Goal: Task Accomplishment & Management: Complete application form

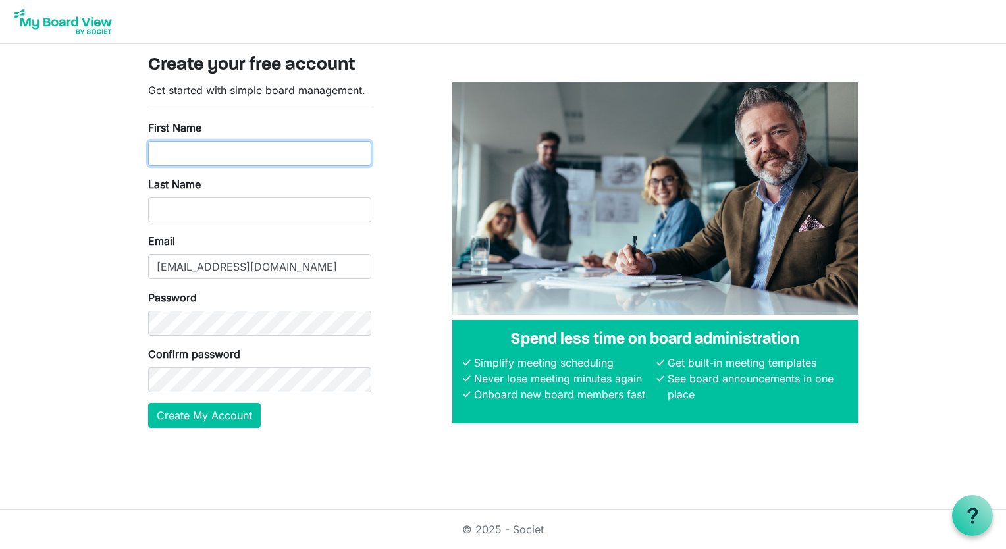
click at [237, 156] on input "First Name" at bounding box center [259, 153] width 223 height 25
type input "Siddhantika"
type input "Thorat"
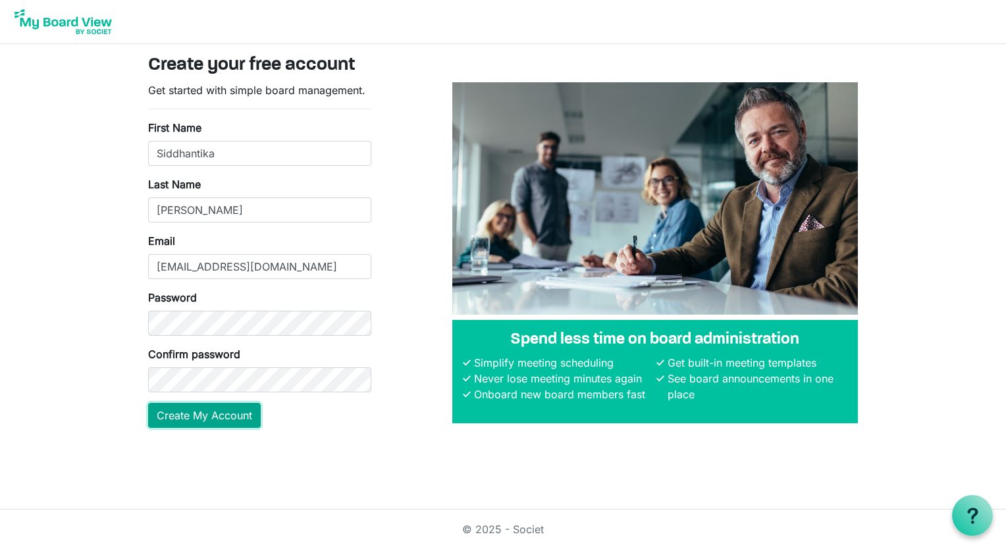
click at [228, 421] on button "Create My Account" at bounding box center [204, 415] width 113 height 25
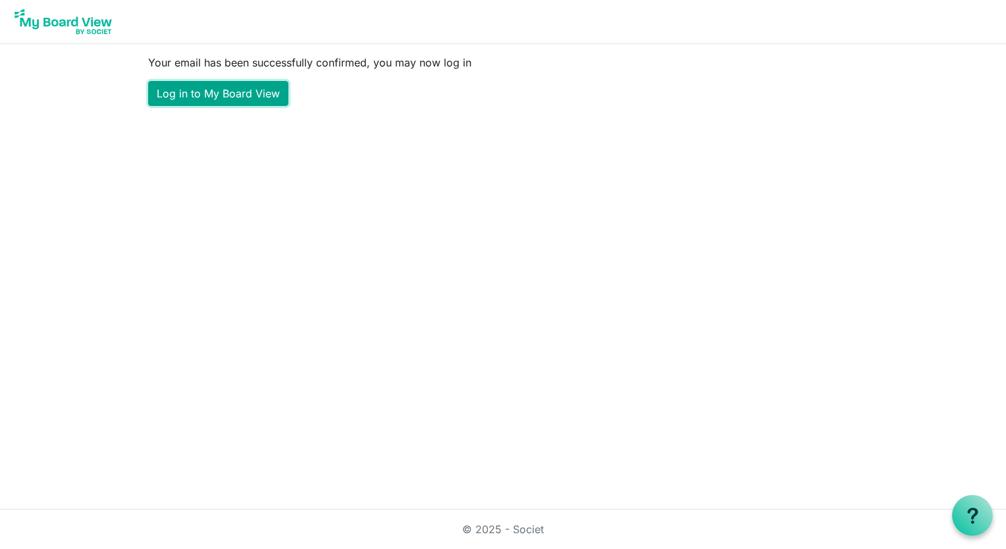
click at [218, 97] on link "Log in to My Board View" at bounding box center [218, 93] width 140 height 25
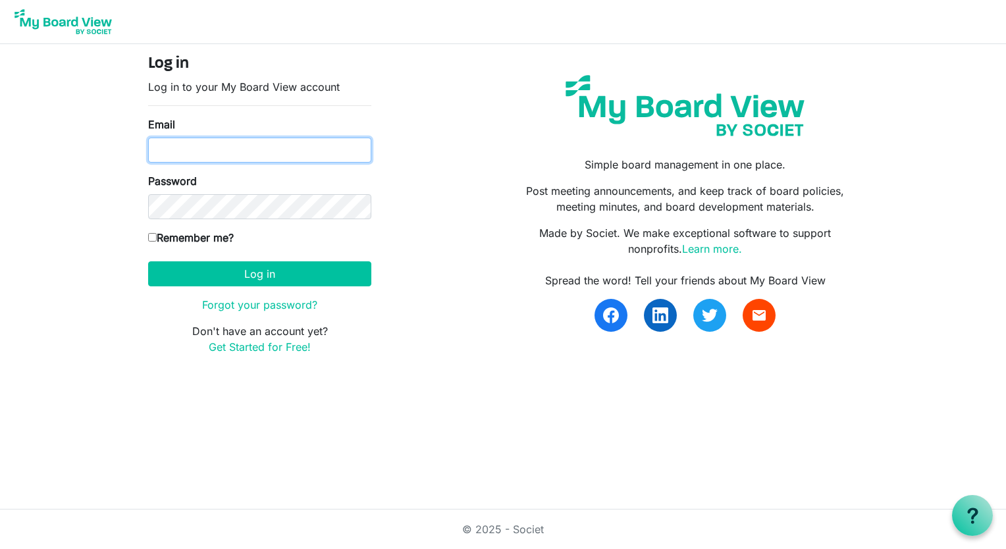
click at [251, 147] on input "Email" at bounding box center [259, 150] width 223 height 25
type input "sthorat@rocklandida.com"
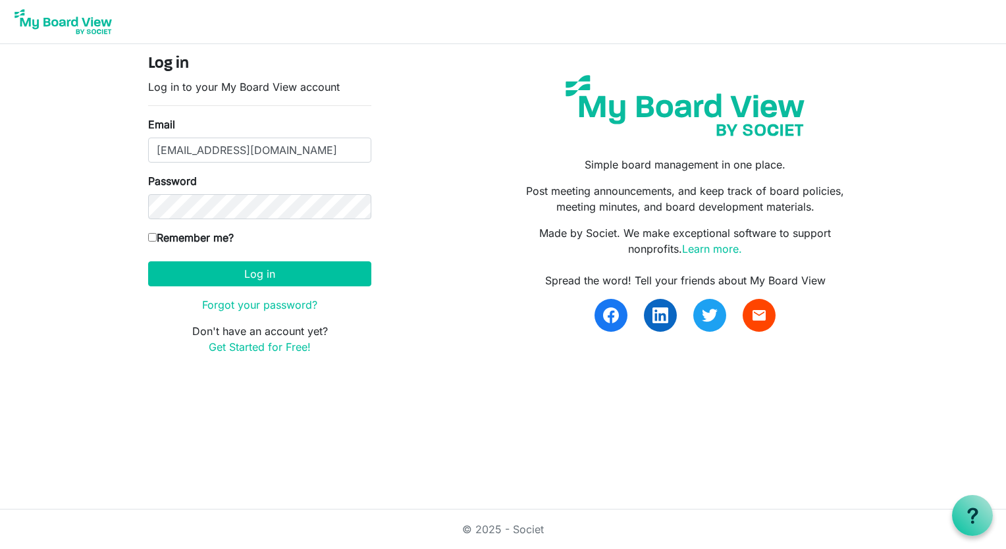
click at [151, 233] on input "Remember me?" at bounding box center [152, 237] width 9 height 9
checkbox input "true"
click at [232, 290] on form "Log in Log in to your My Board View account Email sthorat@rocklandida.com Passw…" at bounding box center [259, 205] width 223 height 300
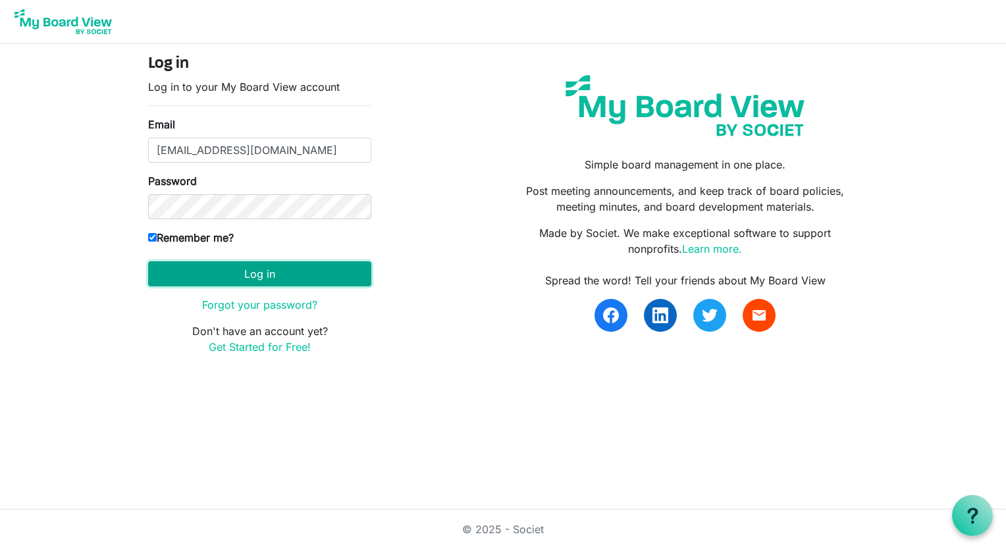
click at [241, 276] on button "Log in" at bounding box center [259, 273] width 223 height 25
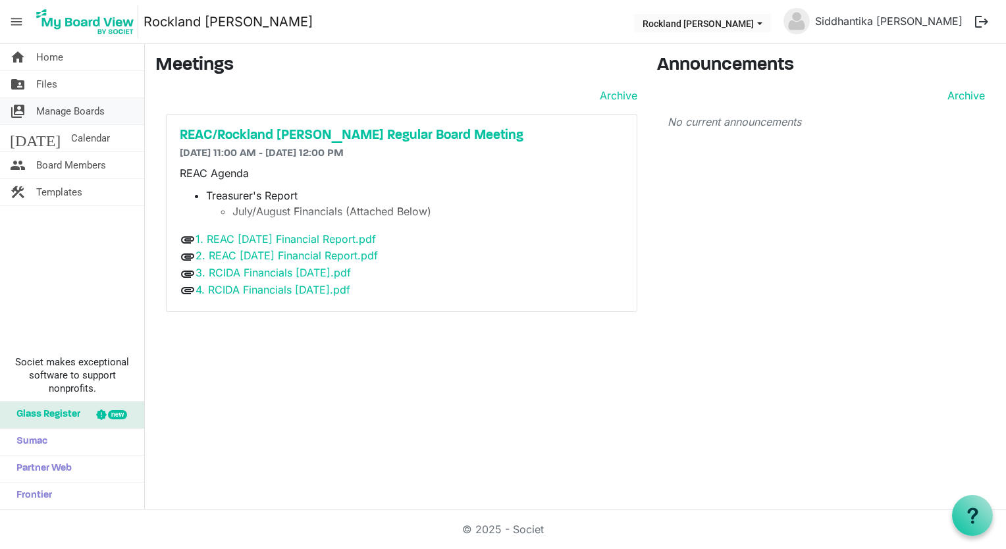
click at [90, 116] on span "Manage Boards" at bounding box center [70, 111] width 68 height 26
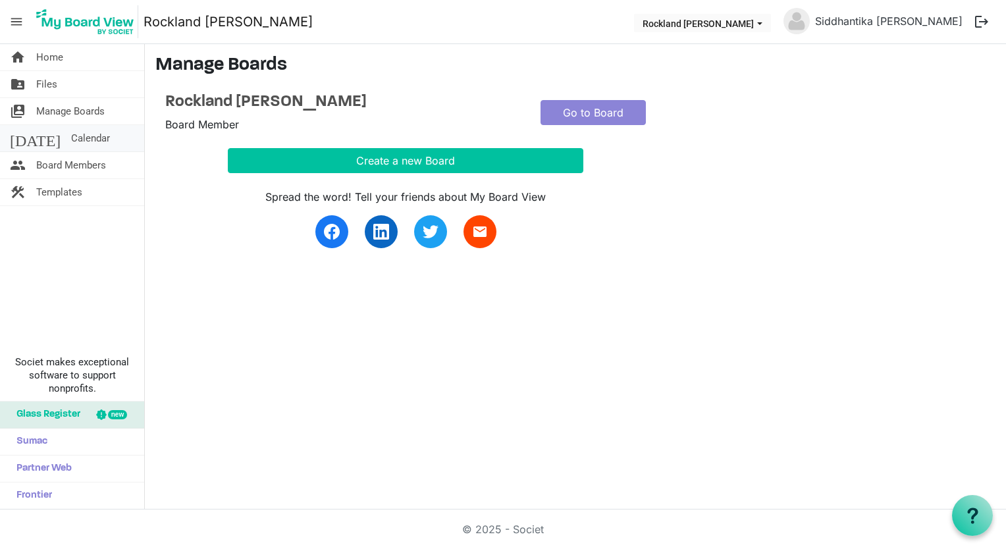
click at [92, 146] on link "[DATE] Calendar" at bounding box center [72, 138] width 144 height 26
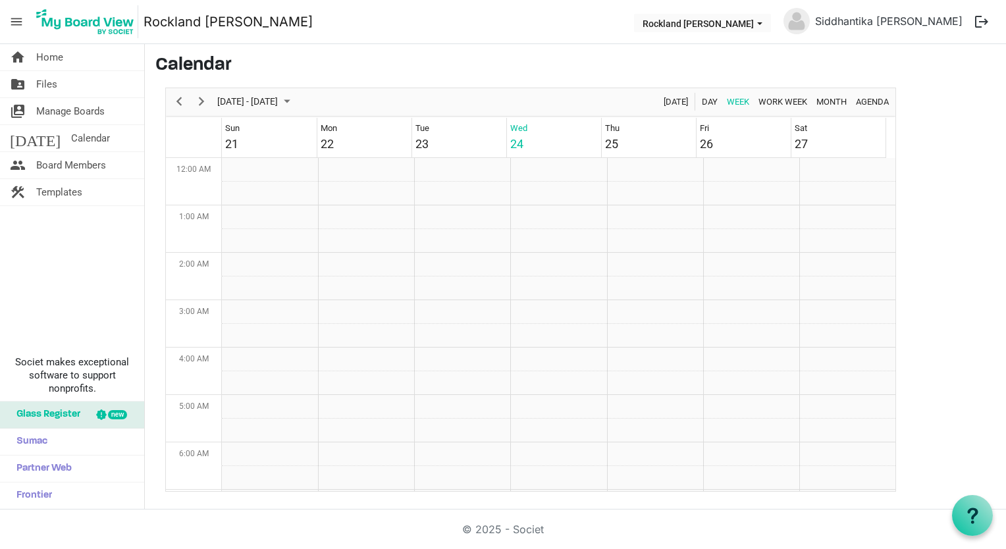
scroll to position [427, 0]
drag, startPoint x: 0, startPoint y: 0, endPoint x: 98, endPoint y: 164, distance: 191.0
click at [98, 164] on span "Board Members" at bounding box center [71, 165] width 70 height 26
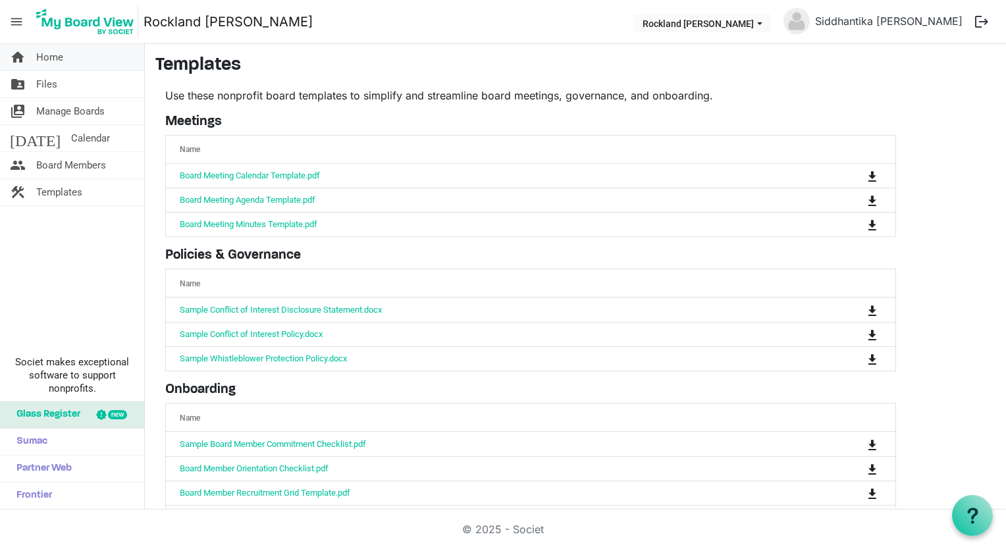
click at [120, 65] on link "home Home" at bounding box center [72, 57] width 144 height 26
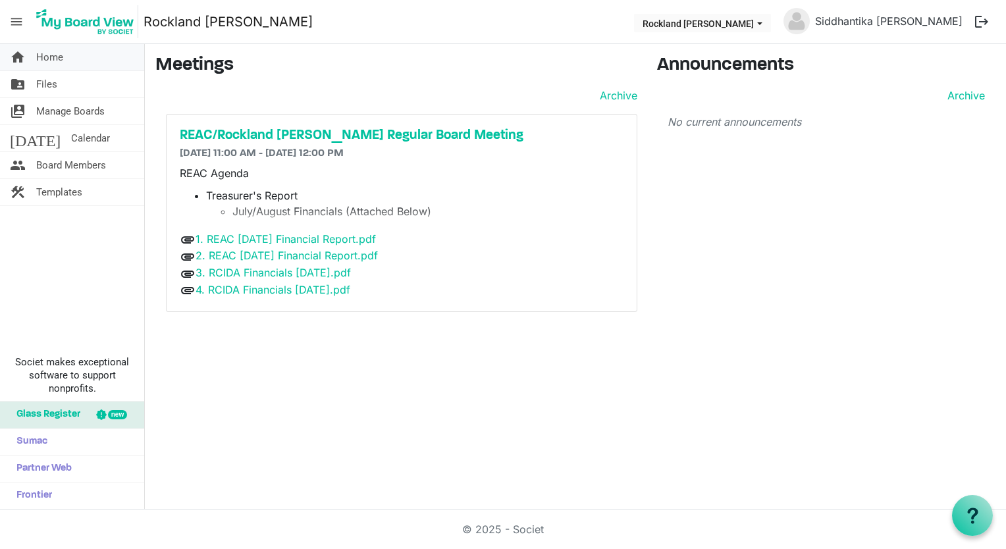
click at [88, 62] on link "home Home" at bounding box center [72, 57] width 144 height 26
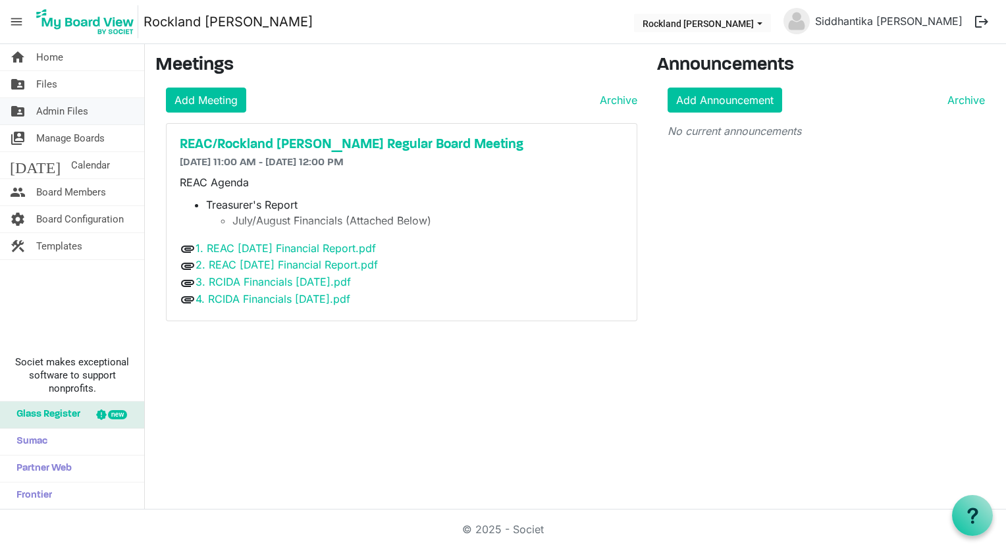
click at [74, 112] on span "Admin Files" at bounding box center [62, 111] width 52 height 26
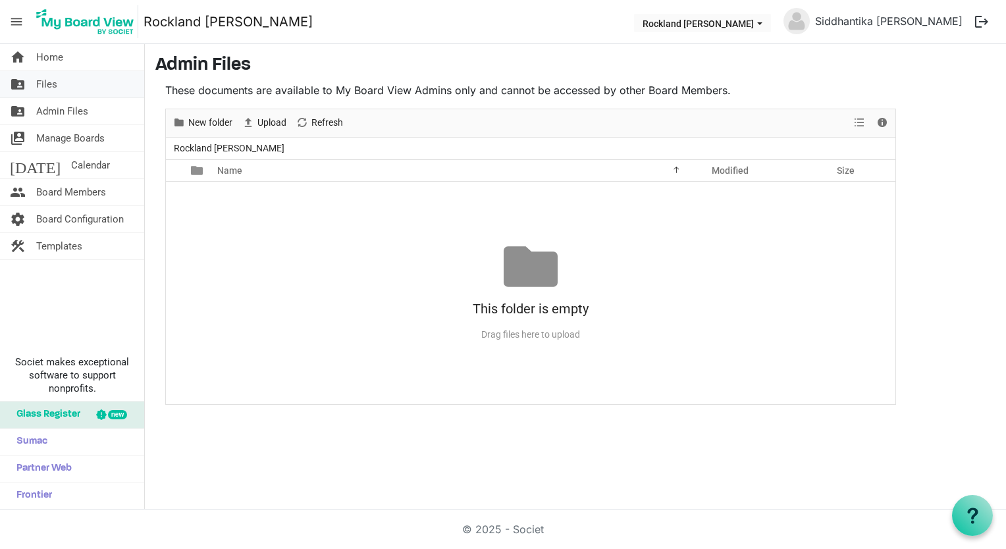
click at [66, 78] on link "folder_shared Files" at bounding box center [72, 84] width 144 height 26
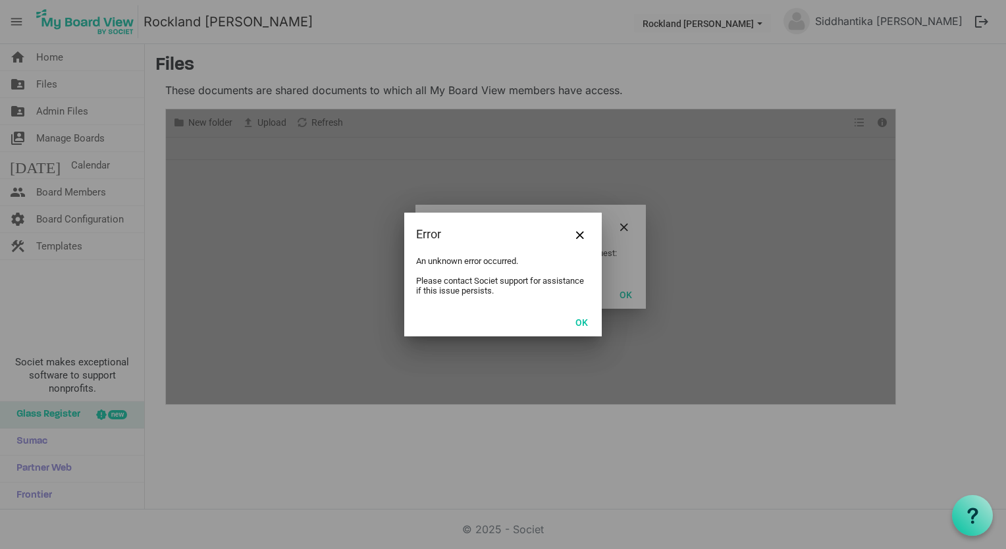
click at [65, 55] on div at bounding box center [503, 274] width 1006 height 549
click at [575, 238] on button "Close" at bounding box center [580, 234] width 20 height 20
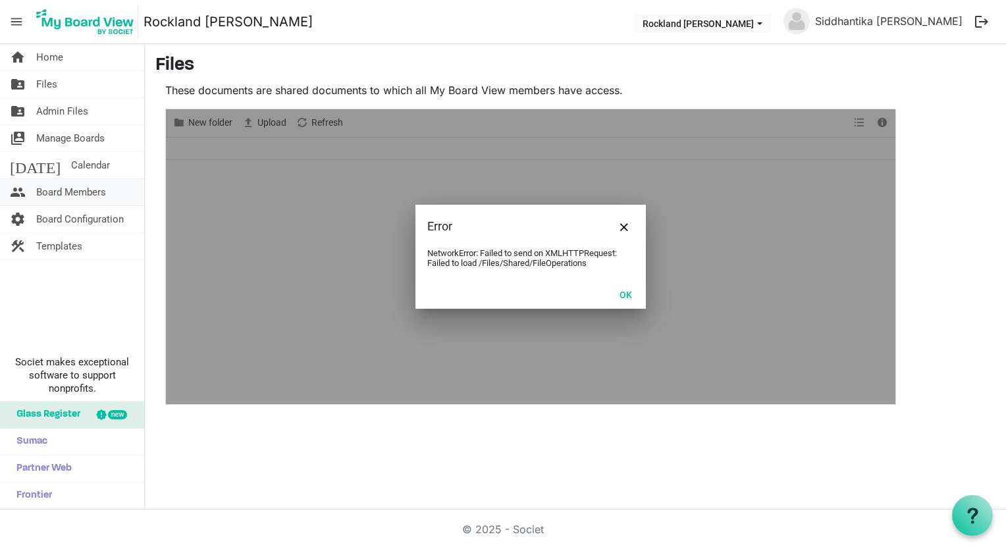
click at [95, 194] on span "Board Members" at bounding box center [71, 192] width 70 height 26
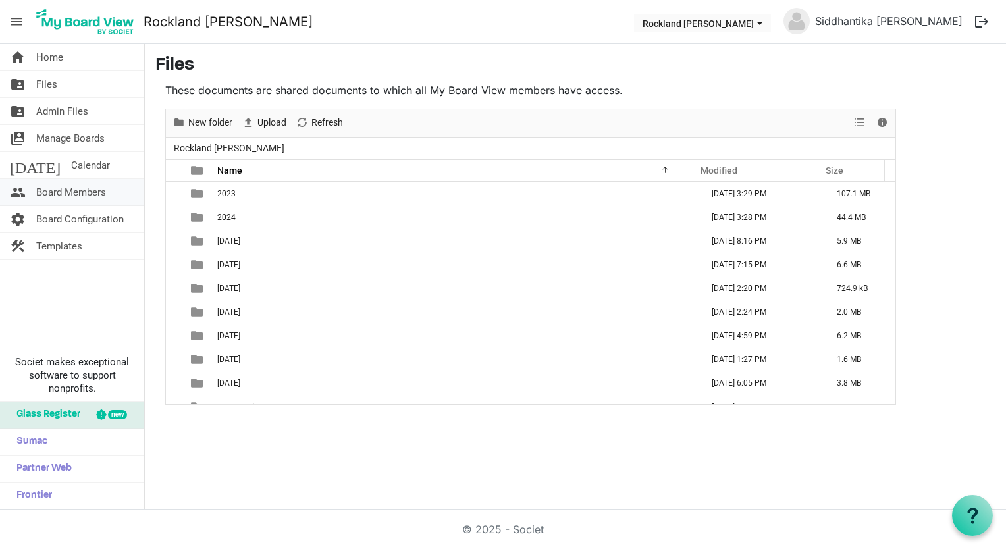
click at [96, 193] on span "Board Members" at bounding box center [71, 192] width 70 height 26
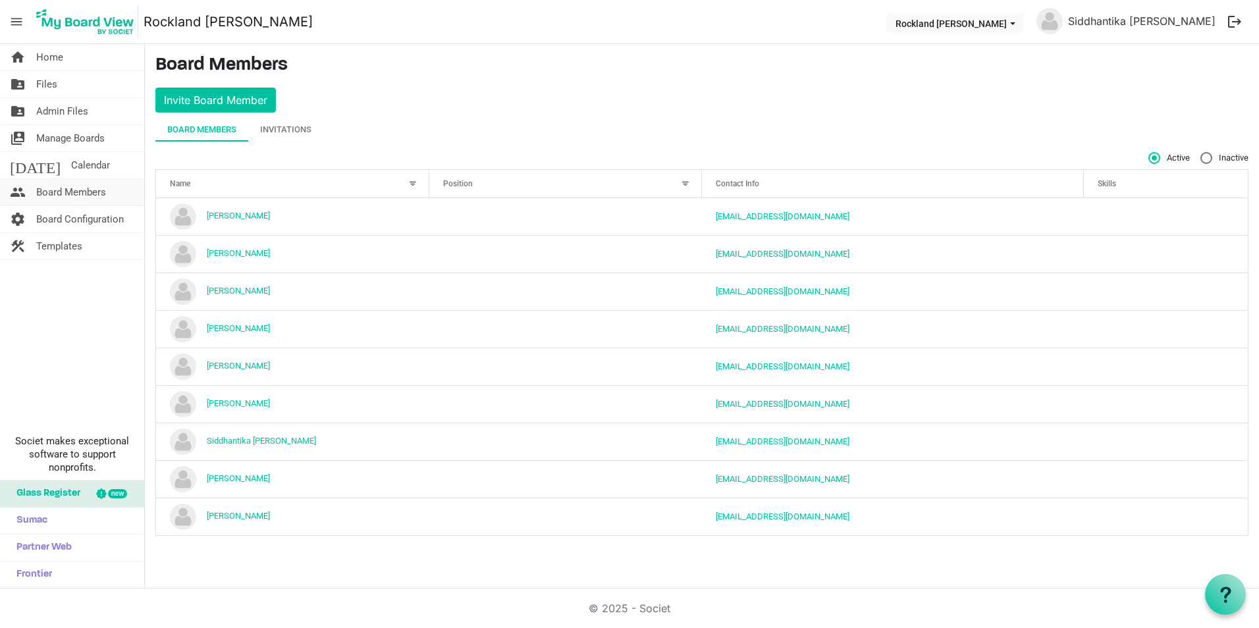
click at [86, 199] on span "Board Members" at bounding box center [71, 192] width 70 height 26
click at [223, 93] on button "Invite Board Member" at bounding box center [215, 100] width 120 height 25
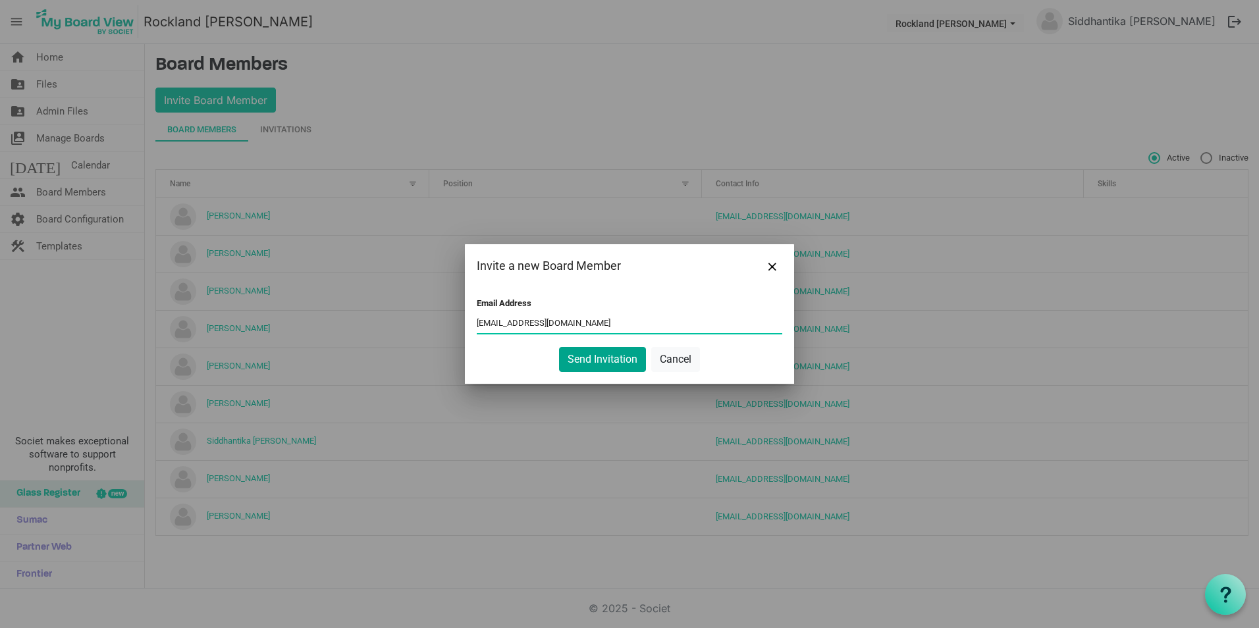
type input "[EMAIL_ADDRESS][DOMAIN_NAME]"
click at [619, 359] on button "Send Invitation" at bounding box center [602, 359] width 87 height 25
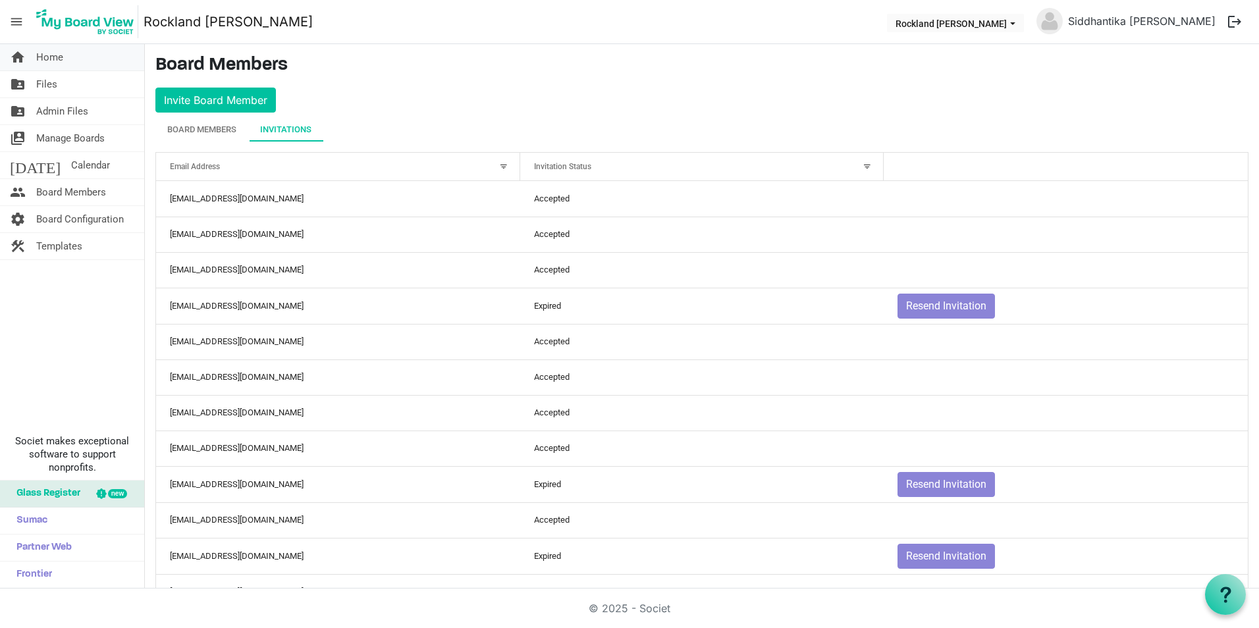
click at [72, 52] on link "home Home" at bounding box center [72, 57] width 144 height 26
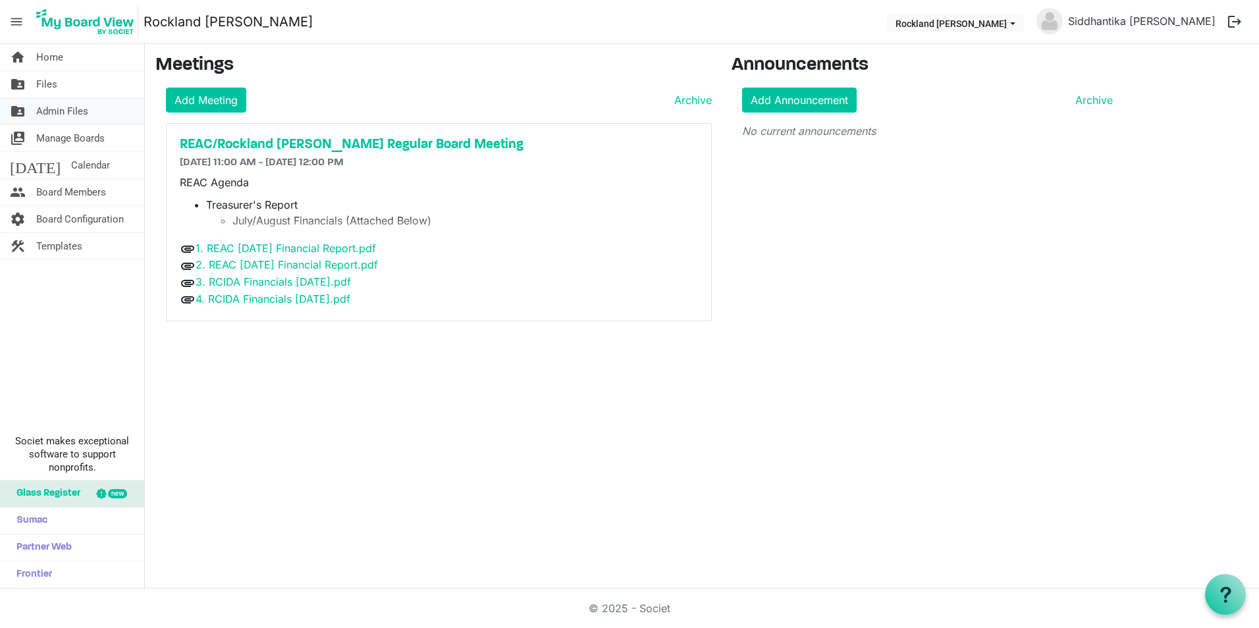
click at [79, 110] on span "Admin Files" at bounding box center [62, 111] width 52 height 26
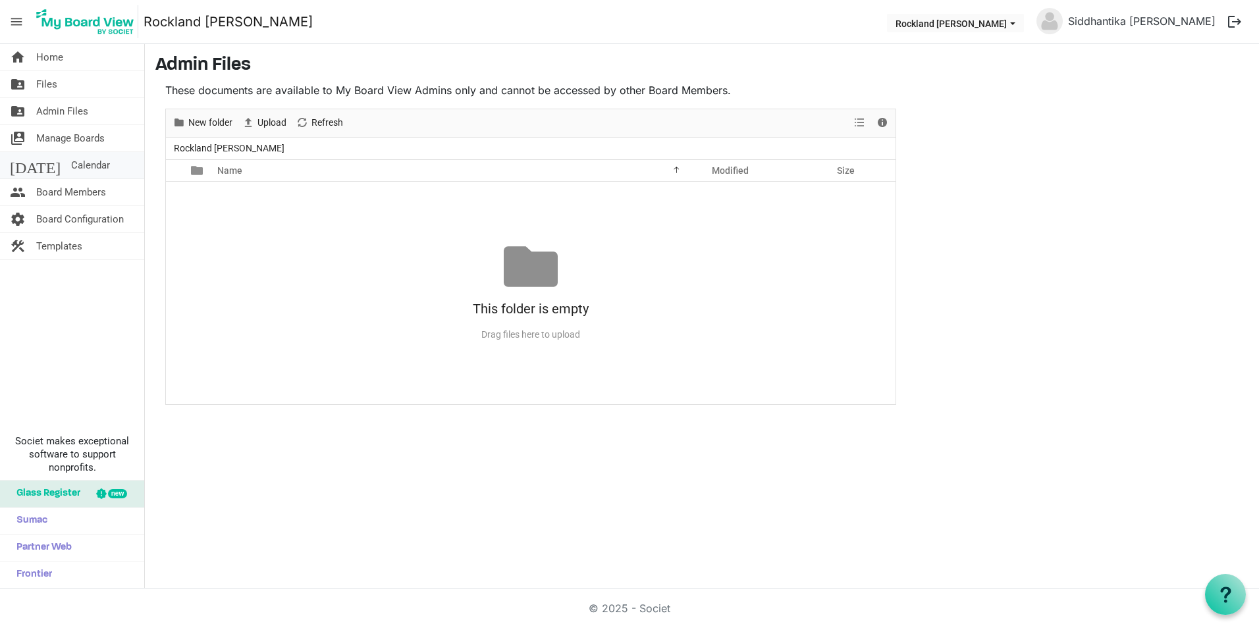
click at [76, 153] on link "[DATE] Calendar" at bounding box center [72, 165] width 144 height 26
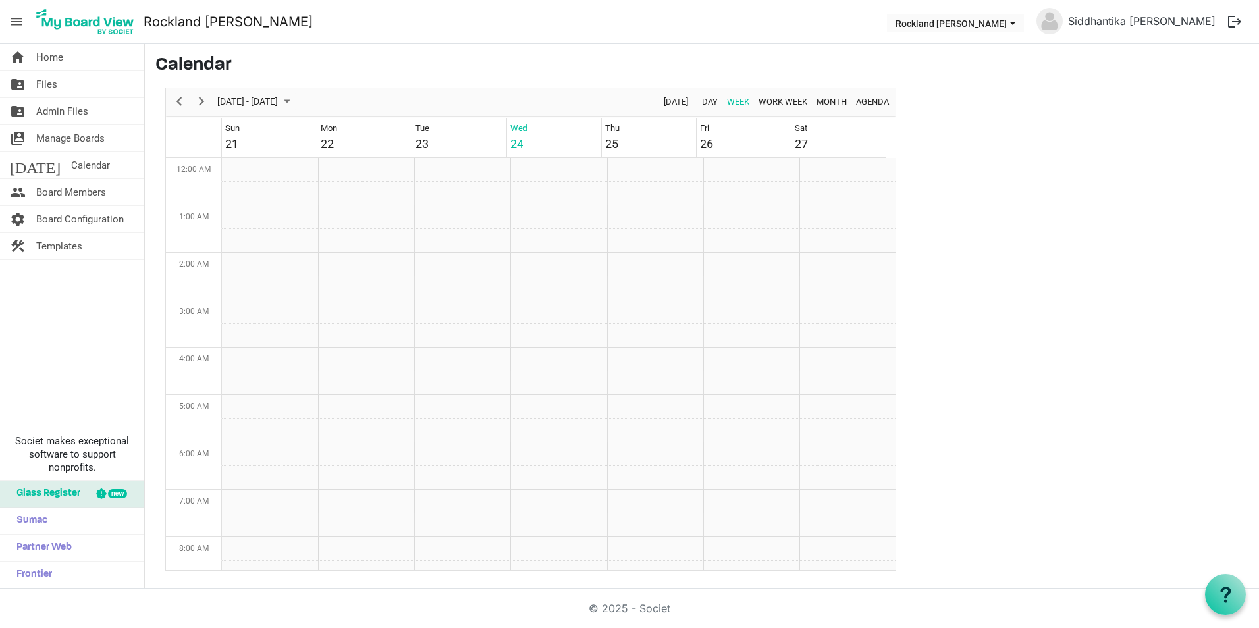
scroll to position [427, 0]
click at [74, 173] on span "Calendar" at bounding box center [90, 165] width 39 height 26
click at [74, 190] on span "Board Members" at bounding box center [71, 192] width 70 height 26
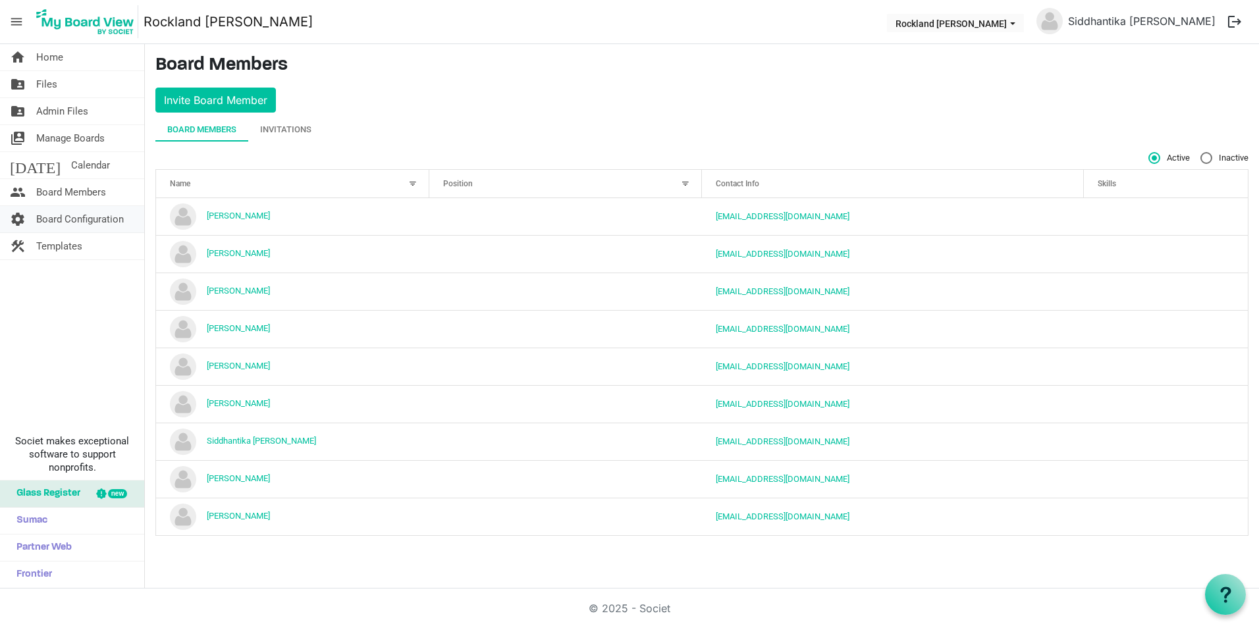
click at [67, 214] on span "Board Configuration" at bounding box center [80, 219] width 88 height 26
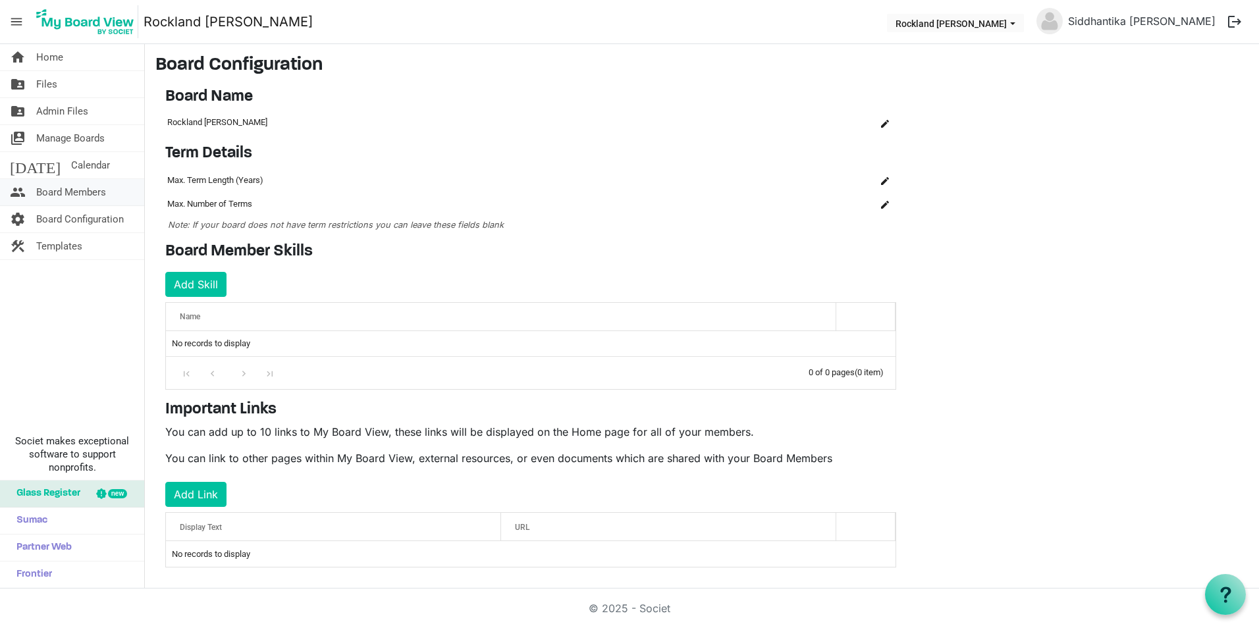
click at [77, 186] on span "Board Members" at bounding box center [71, 192] width 70 height 26
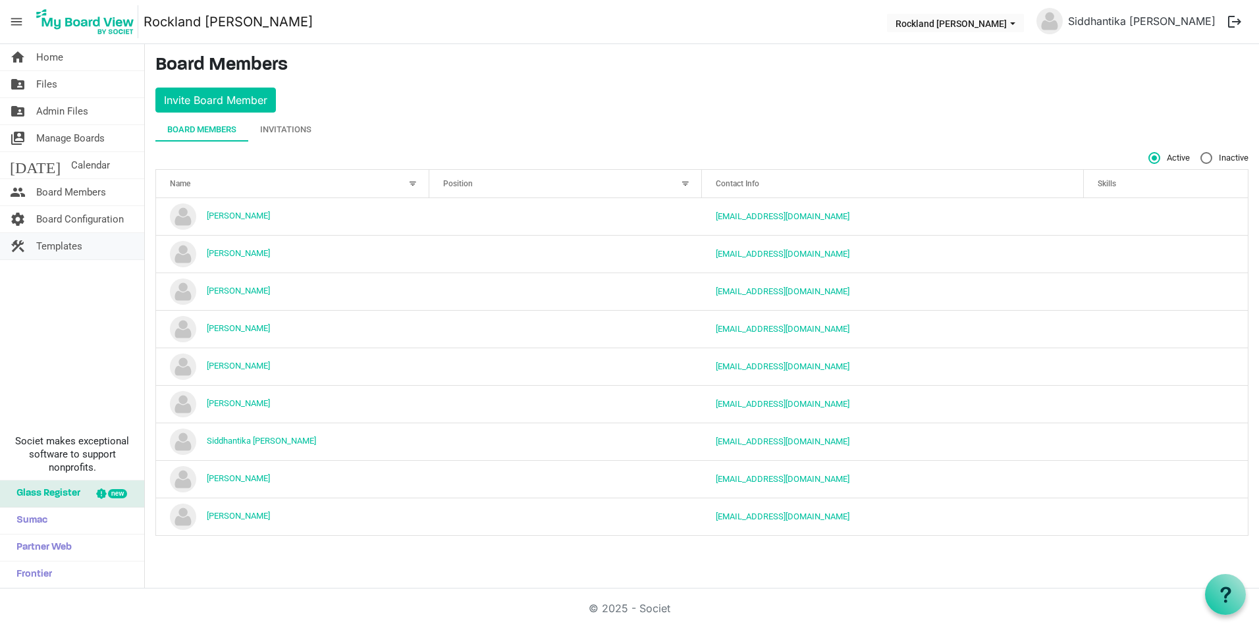
click at [75, 246] on span "Templates" at bounding box center [59, 246] width 46 height 26
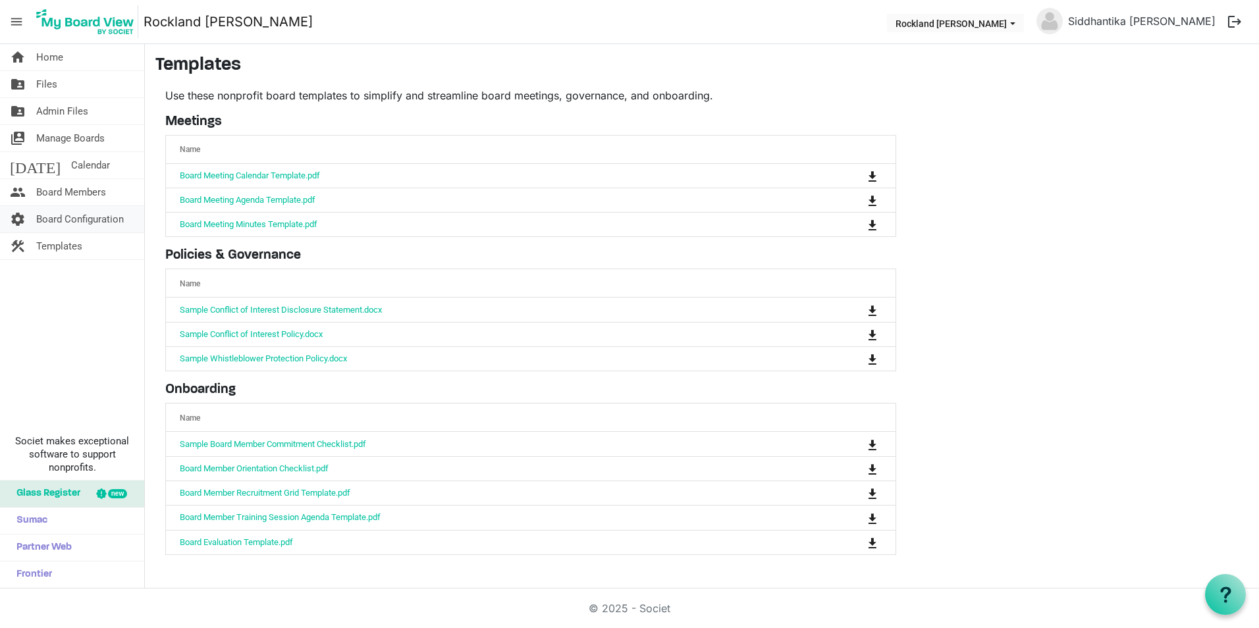
click at [96, 215] on span "Board Configuration" at bounding box center [80, 219] width 88 height 26
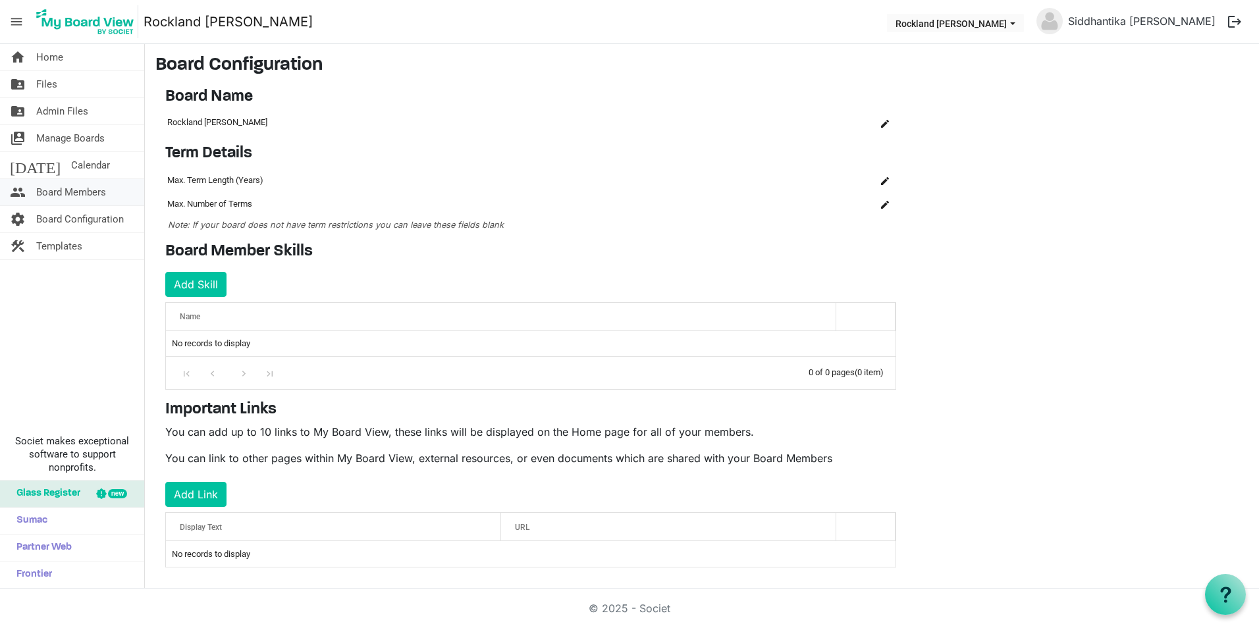
click at [101, 187] on span "Board Members" at bounding box center [71, 192] width 70 height 26
